Goal: Task Accomplishment & Management: Manage account settings

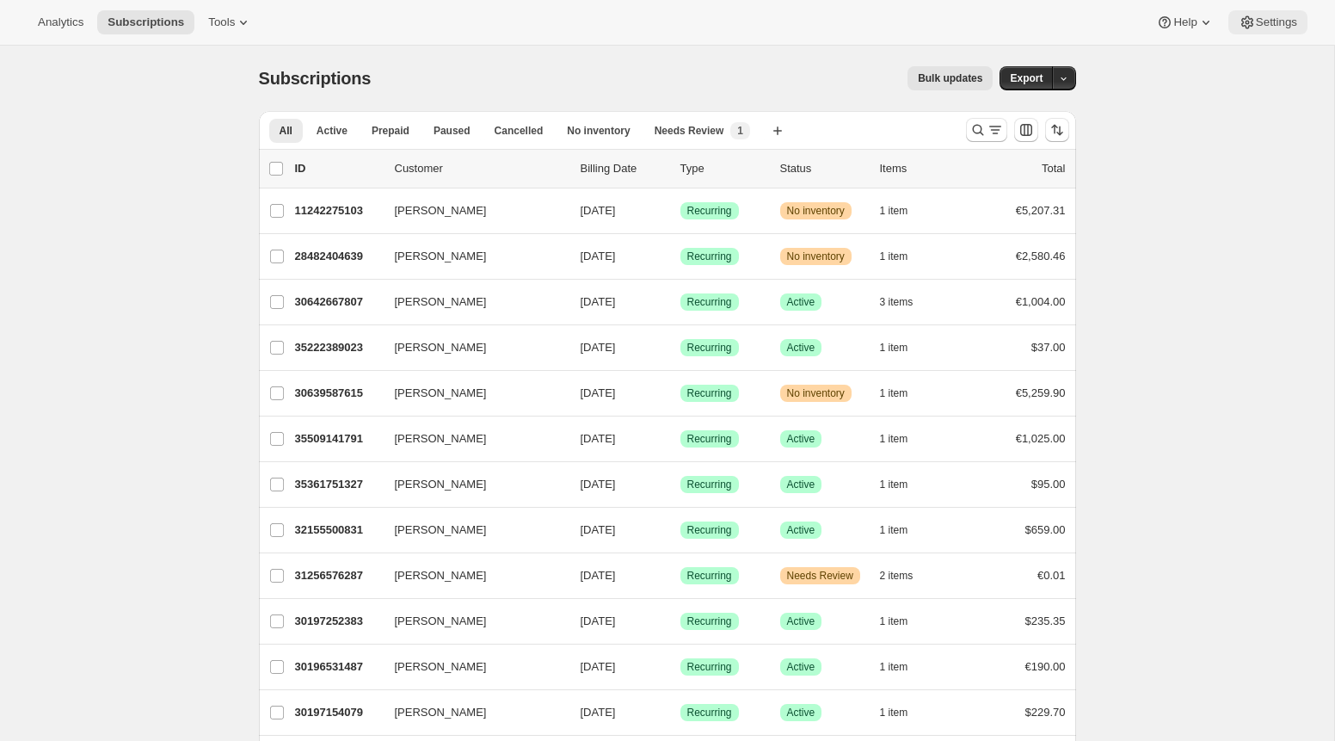
click at [1275, 24] on span "Settings" at bounding box center [1276, 22] width 41 height 14
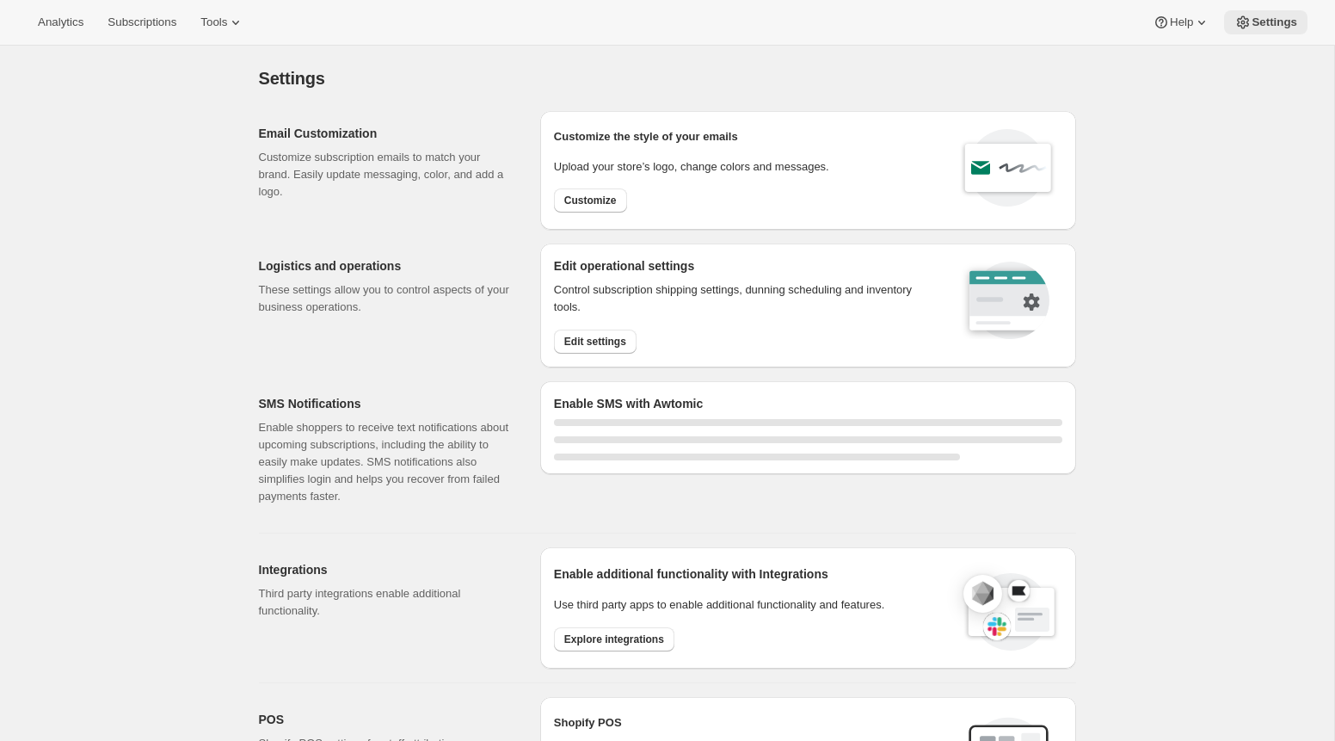
select select "22:00"
select select "09:00"
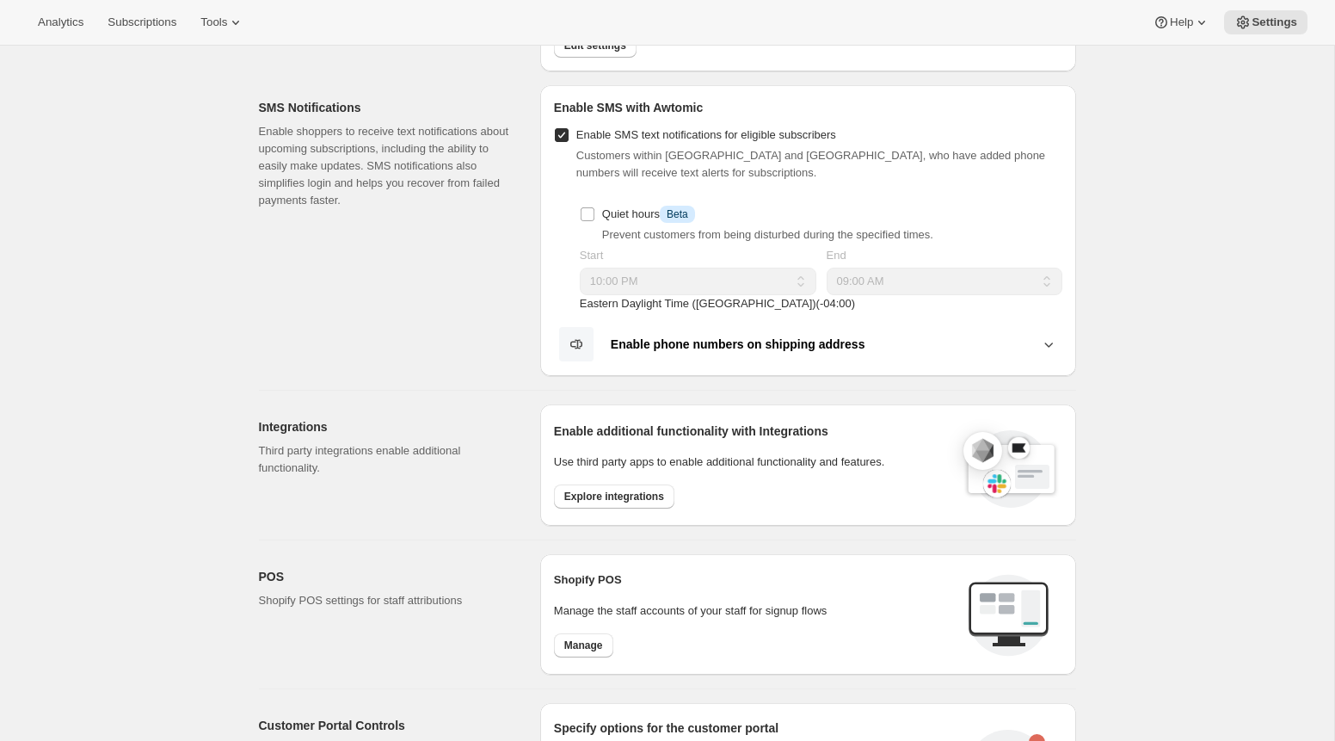
scroll to position [298, 0]
click at [646, 489] on span "Explore integrations" at bounding box center [614, 495] width 100 height 14
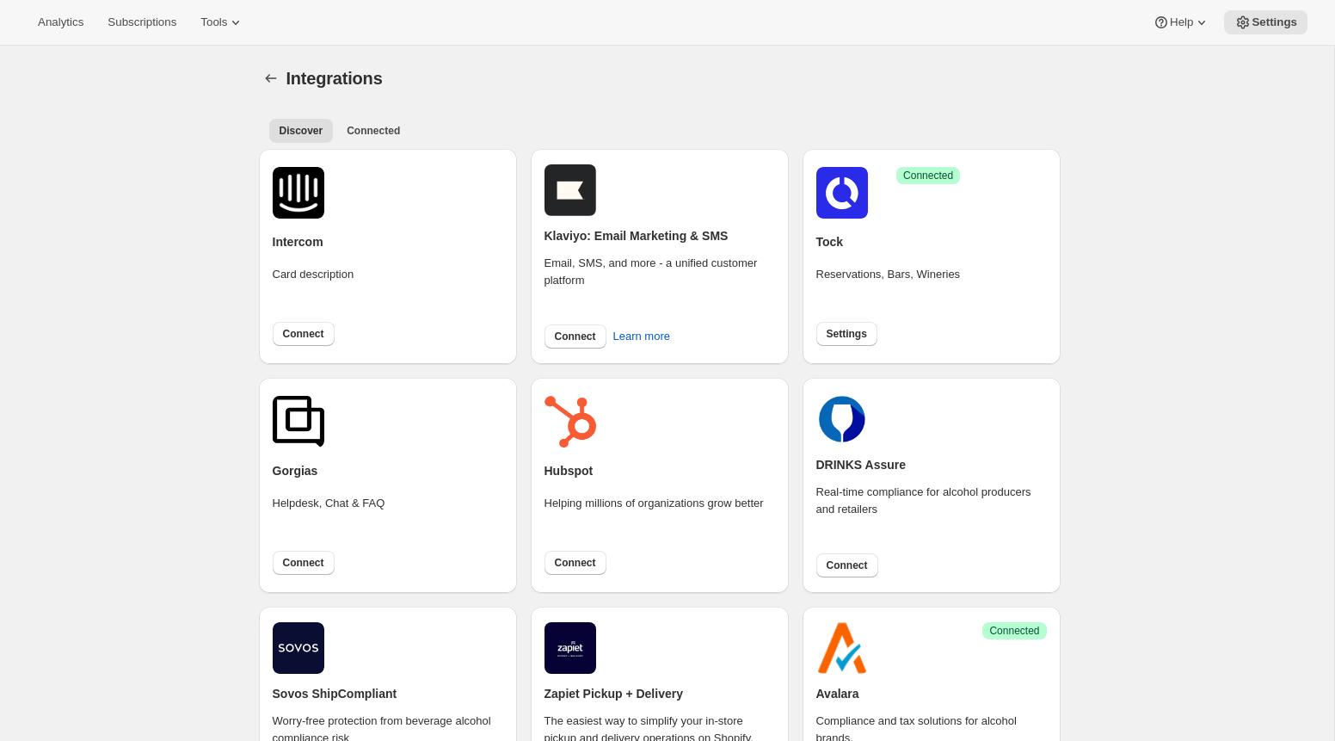
click at [931, 199] on div "Success Connected" at bounding box center [889, 193] width 145 height 52
click at [853, 330] on span "Settings" at bounding box center [847, 334] width 40 height 14
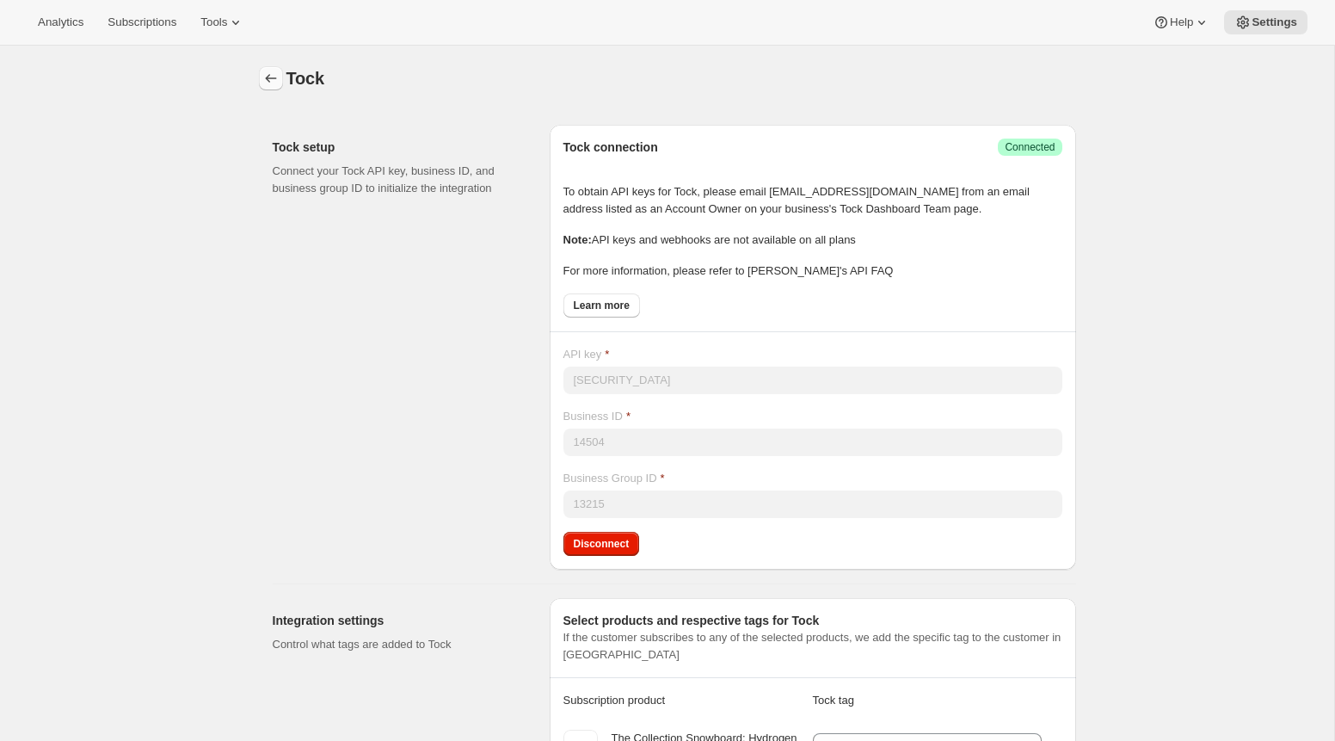
click at [273, 87] on button "button" at bounding box center [271, 78] width 24 height 24
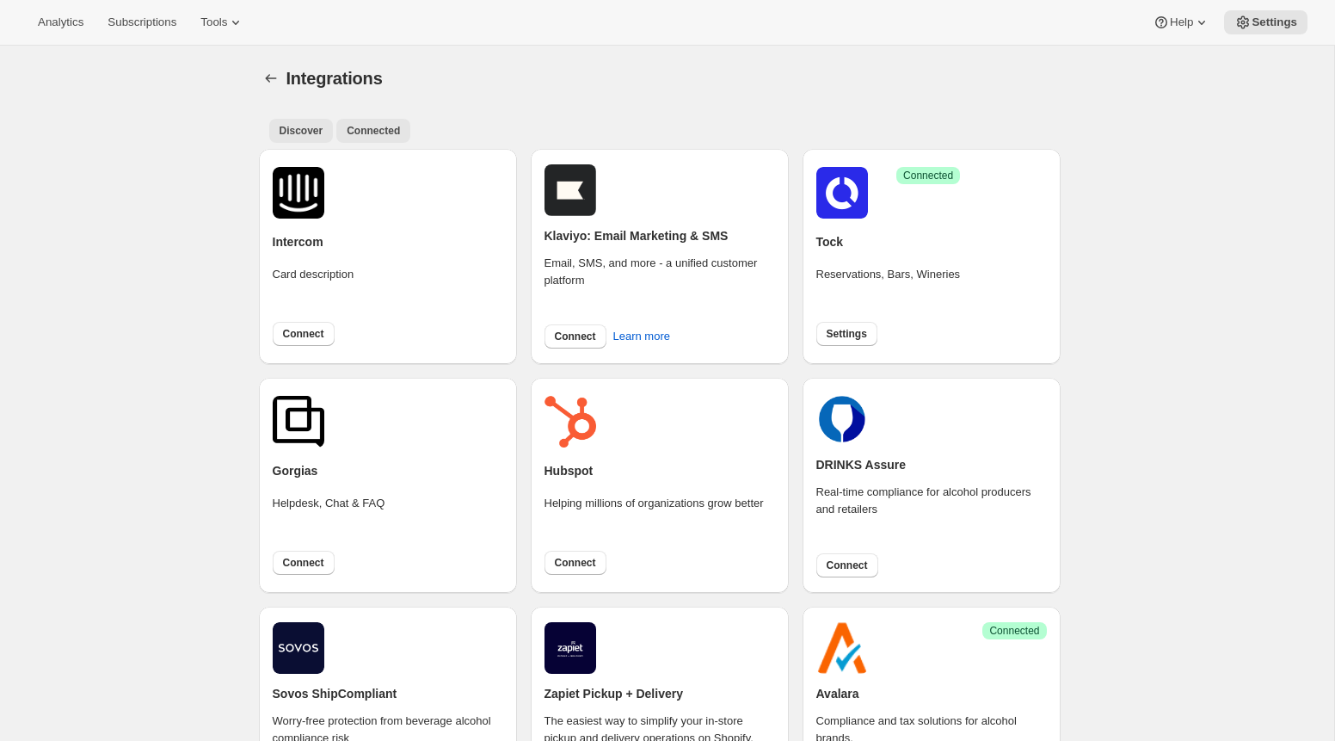
click at [390, 137] on span "Connected" at bounding box center [373, 131] width 53 height 14
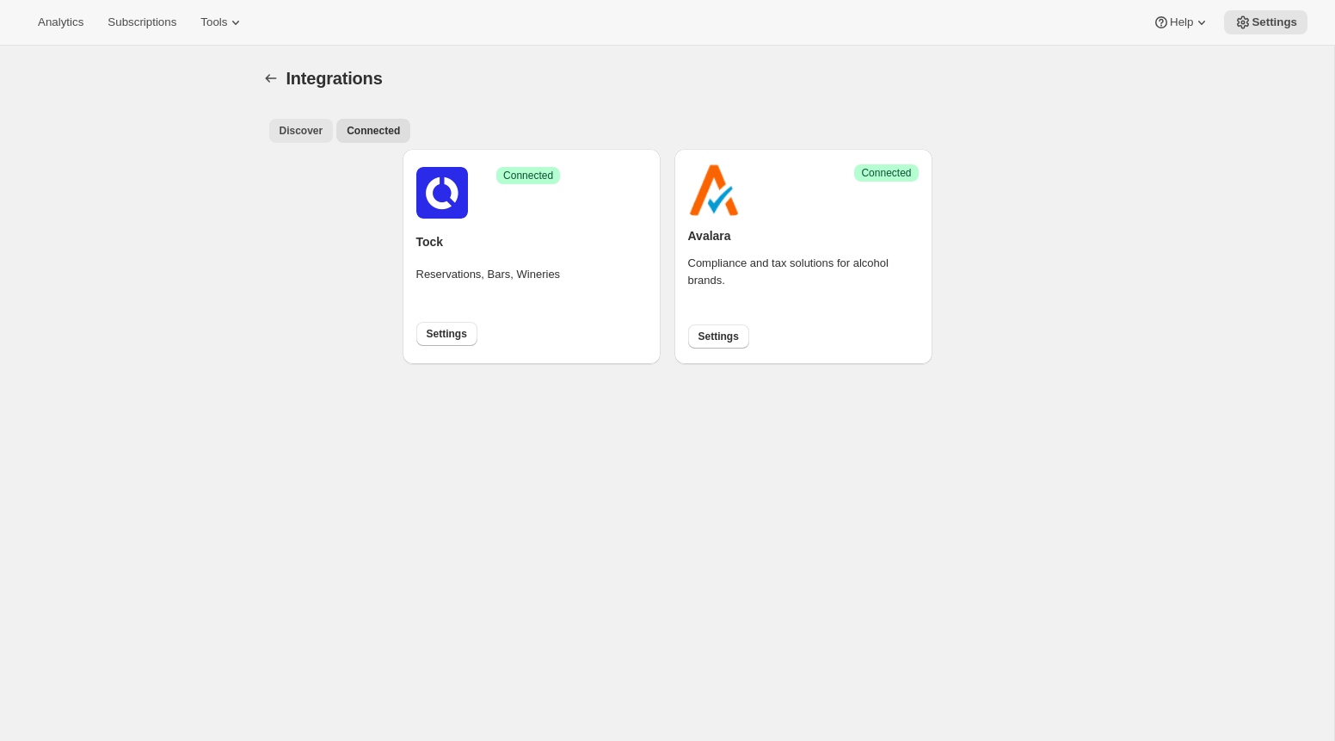
click at [317, 135] on span "Discover" at bounding box center [302, 131] width 44 height 14
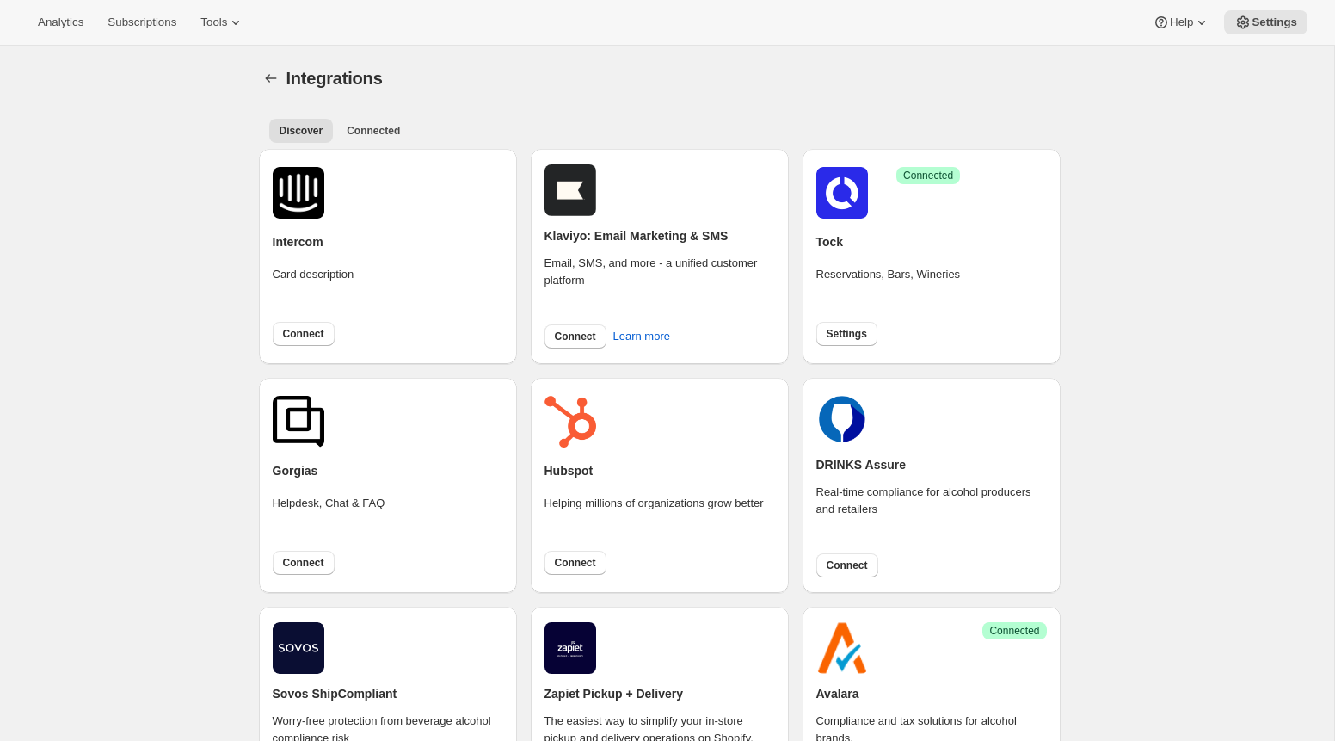
click at [319, 72] on span "Integrations" at bounding box center [335, 78] width 96 height 19
click at [674, 339] on button "Learn more" at bounding box center [641, 337] width 77 height 28
click at [967, 270] on div "Success Connected Tock Reservations, Bars, Wineries Settings" at bounding box center [932, 256] width 258 height 215
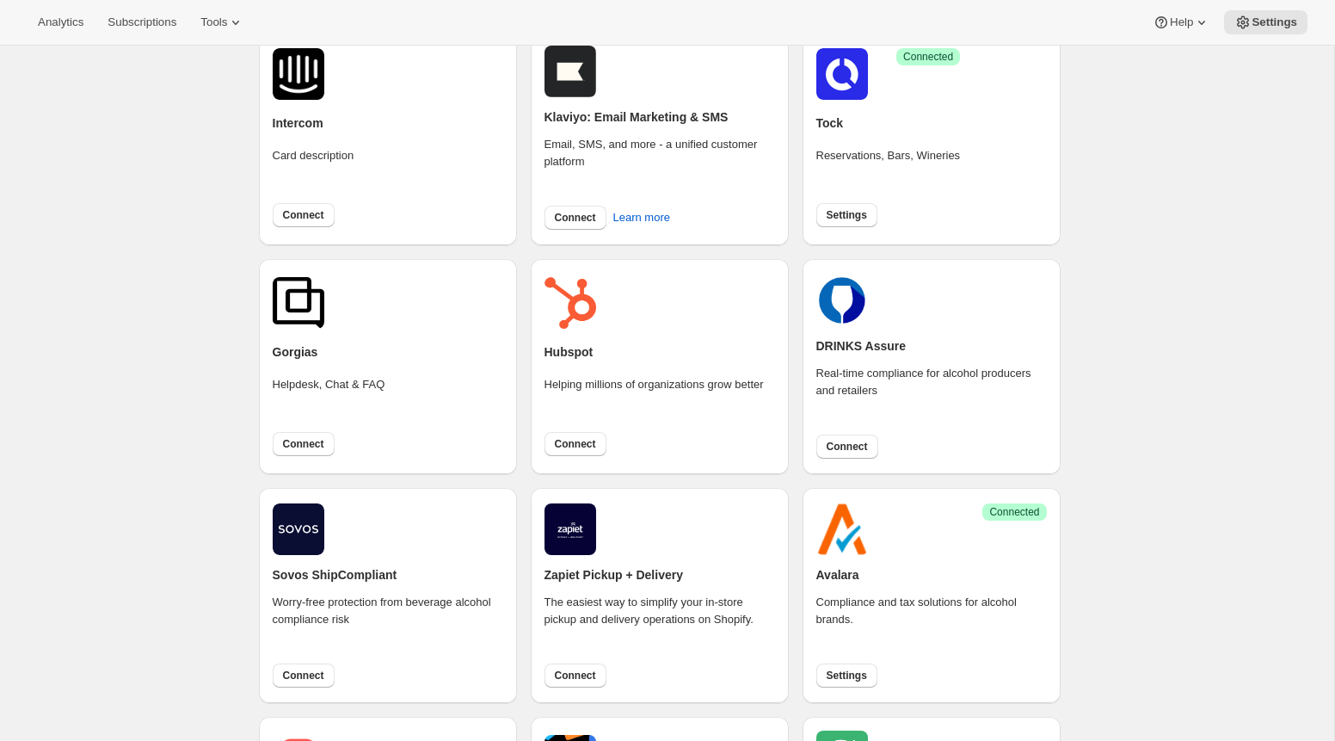
scroll to position [120, 0]
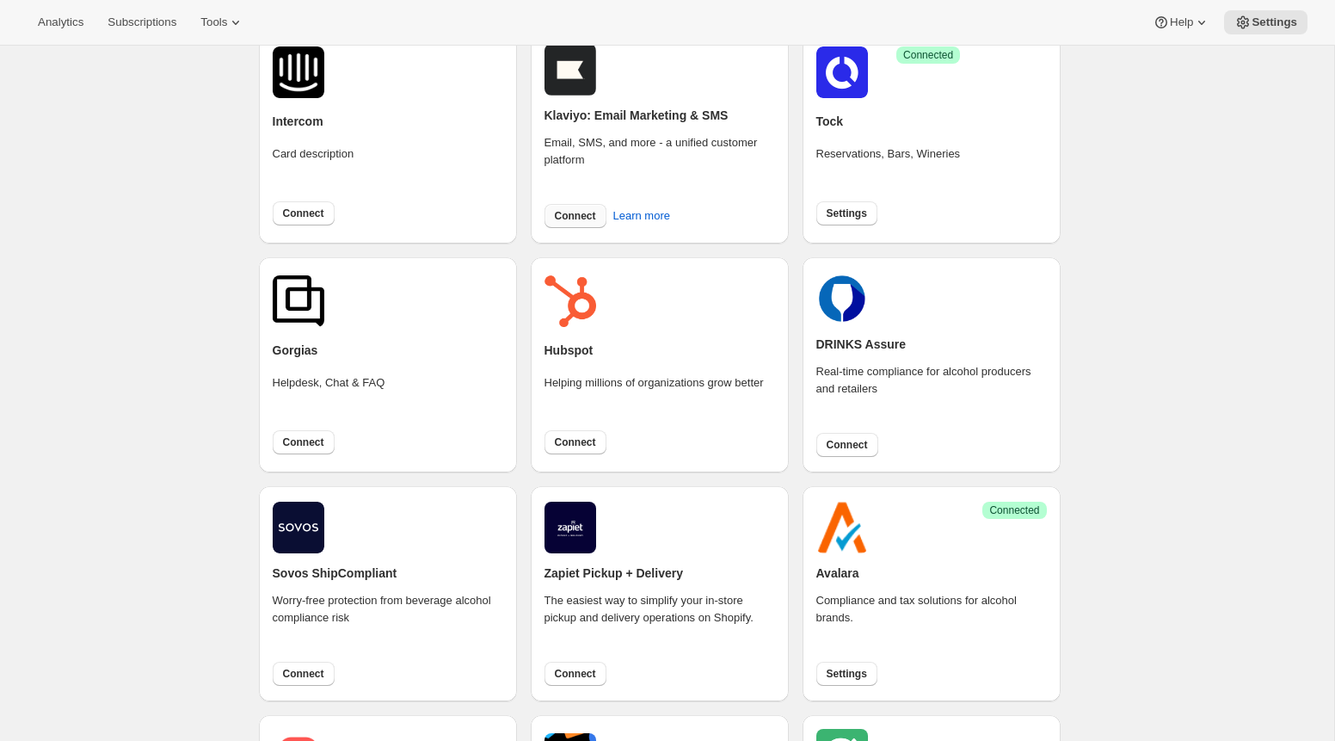
click at [572, 225] on button "Connect" at bounding box center [576, 216] width 62 height 24
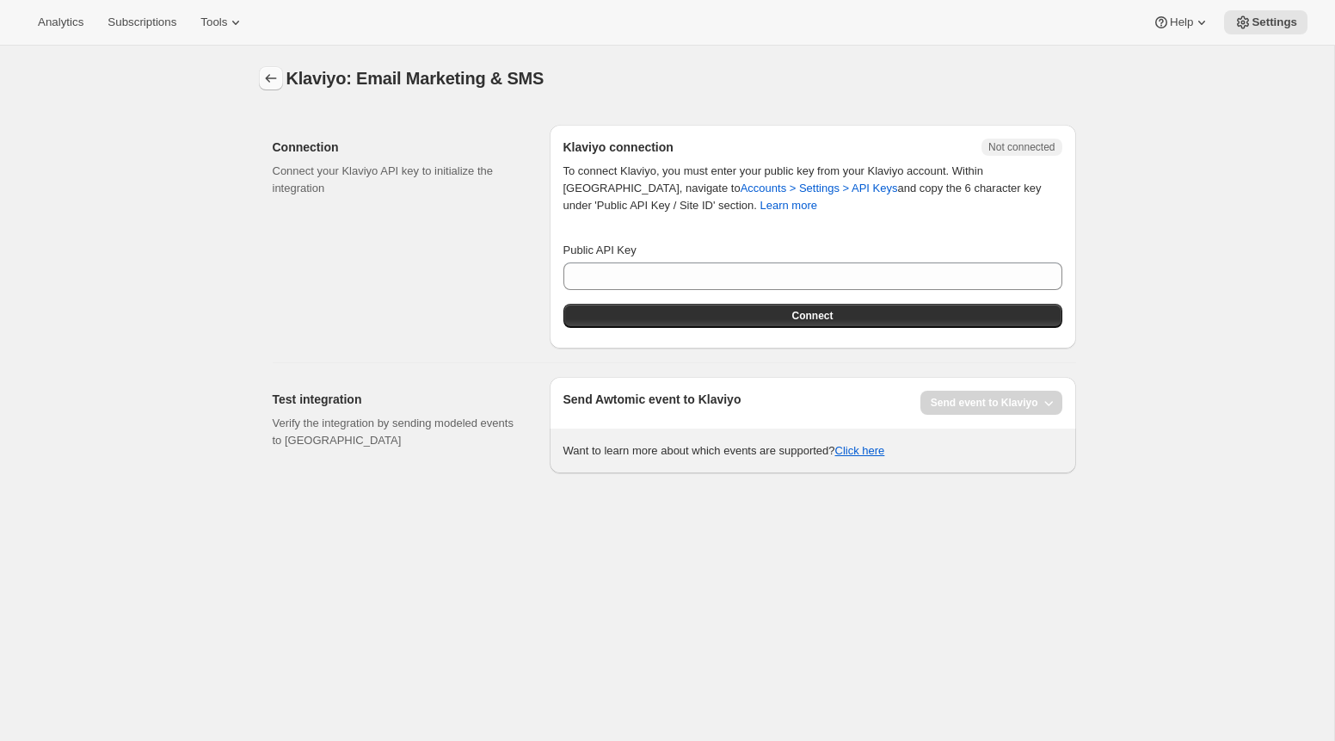
click at [273, 77] on icon "button" at bounding box center [270, 78] width 17 height 17
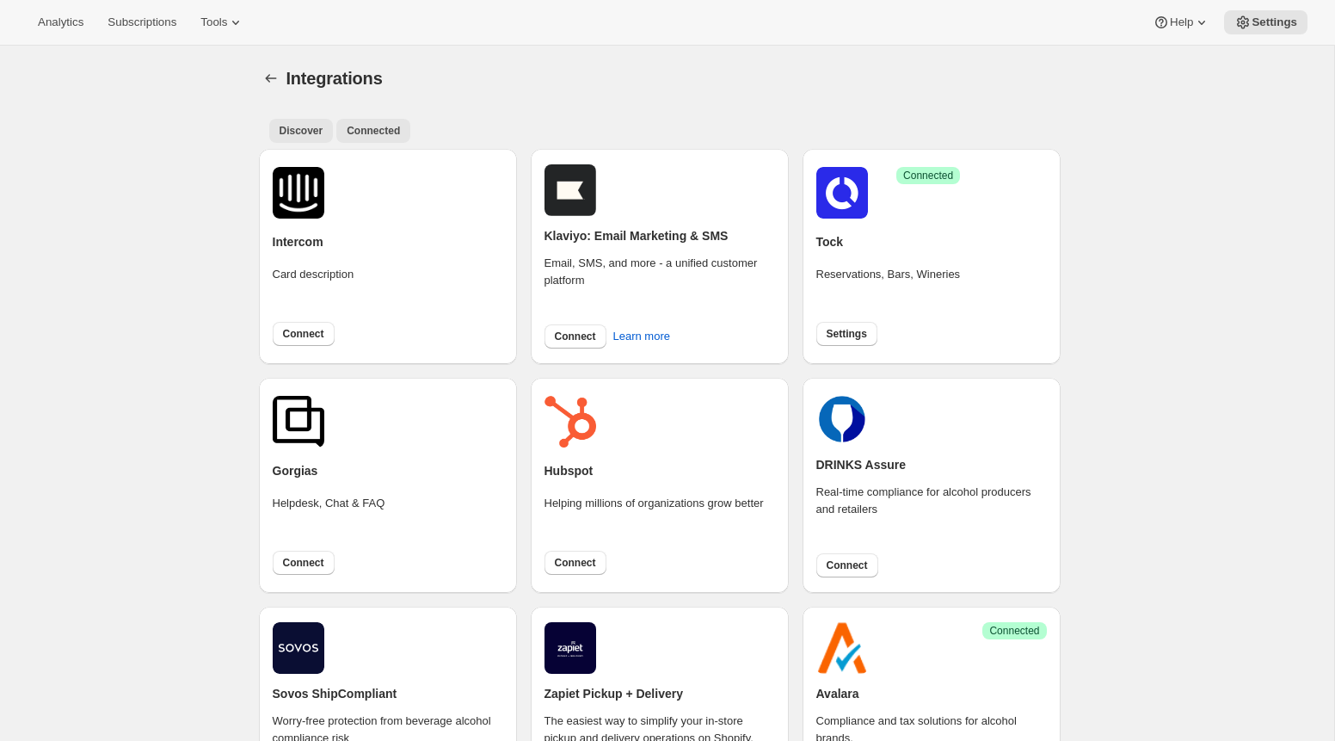
click at [362, 124] on span "Connected" at bounding box center [373, 131] width 53 height 14
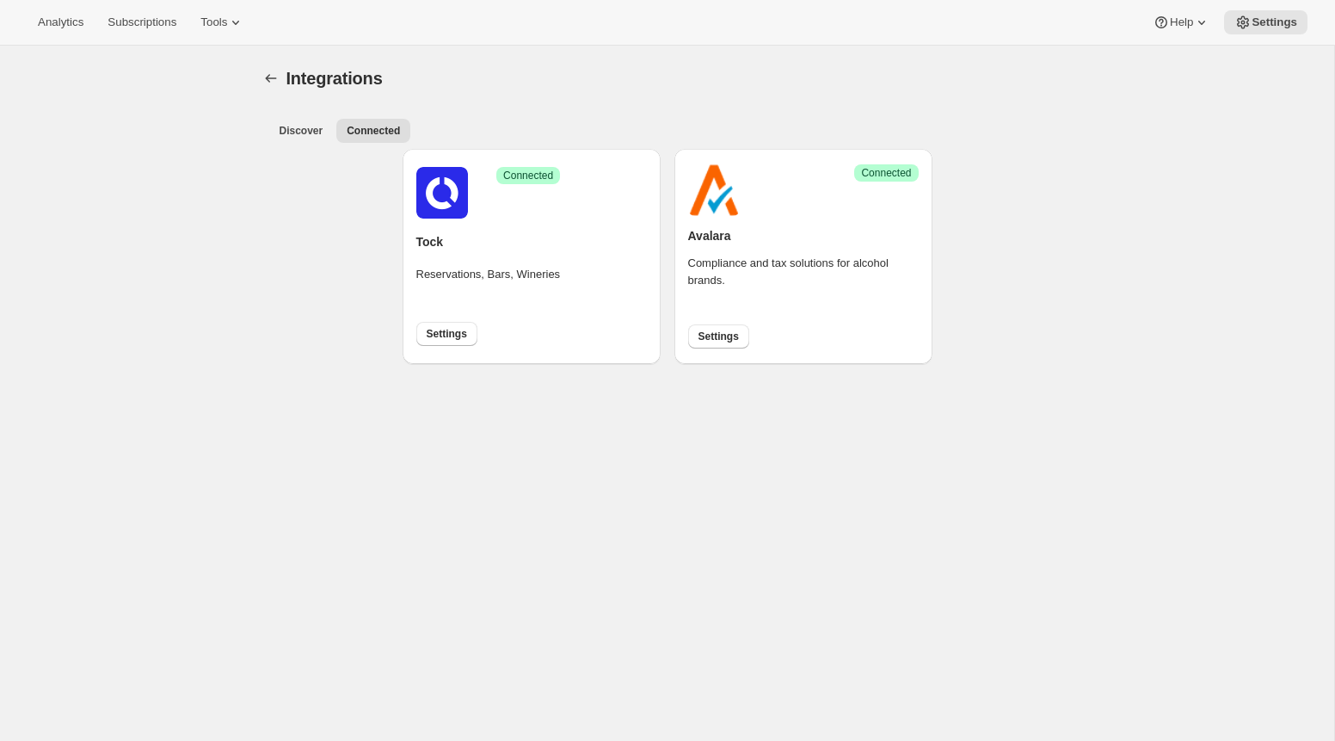
click at [527, 167] on span "Success Connected" at bounding box center [528, 175] width 64 height 17
click at [590, 111] on div "Discover Connected More views Discover Connected More views" at bounding box center [667, 130] width 817 height 38
click at [433, 340] on span "Settings" at bounding box center [447, 334] width 40 height 14
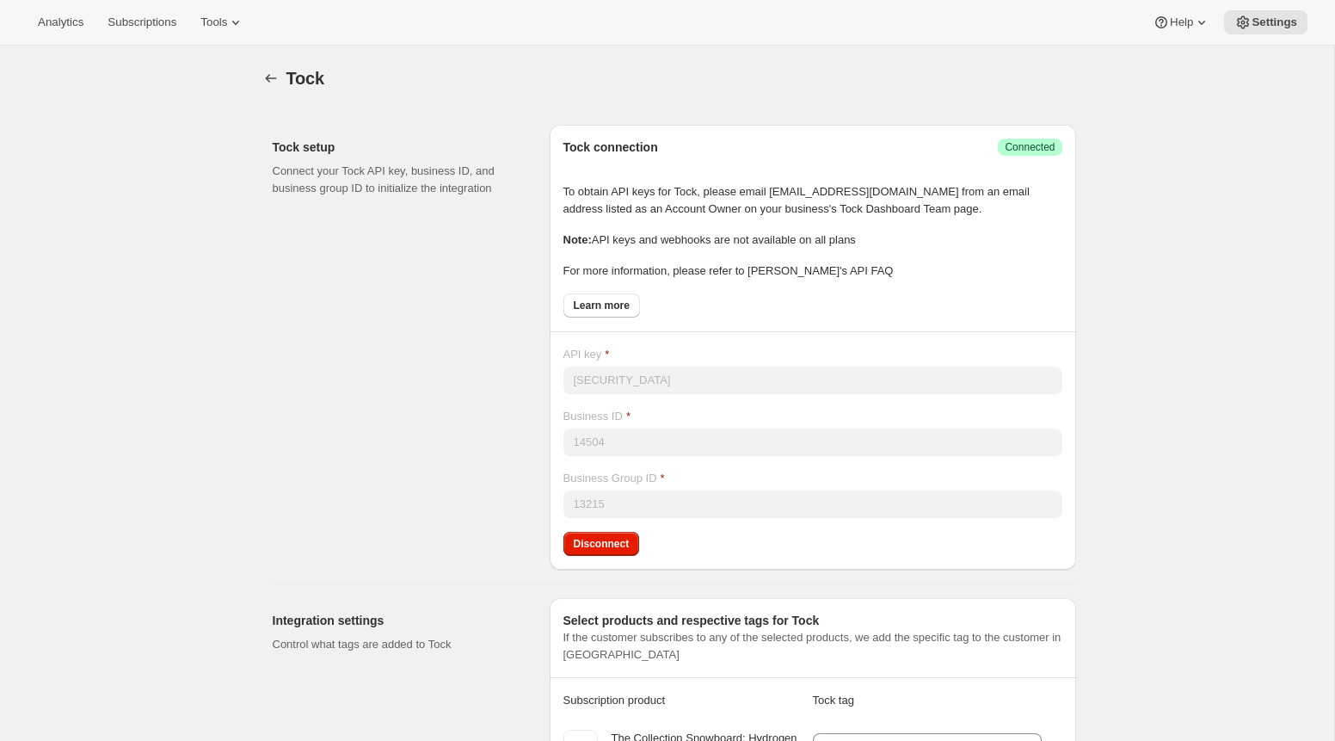
scroll to position [134, 0]
